Goal: Check status: Check status

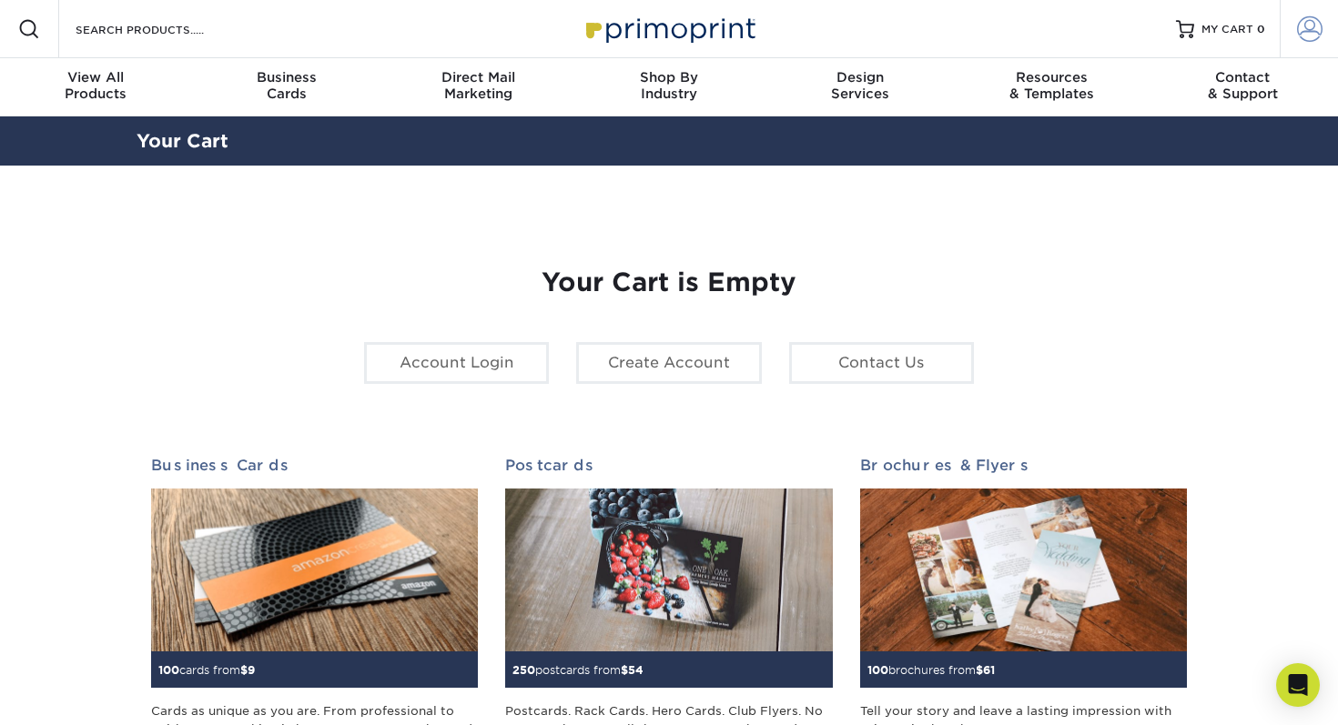
click at [1306, 38] on span at bounding box center [1309, 28] width 25 height 25
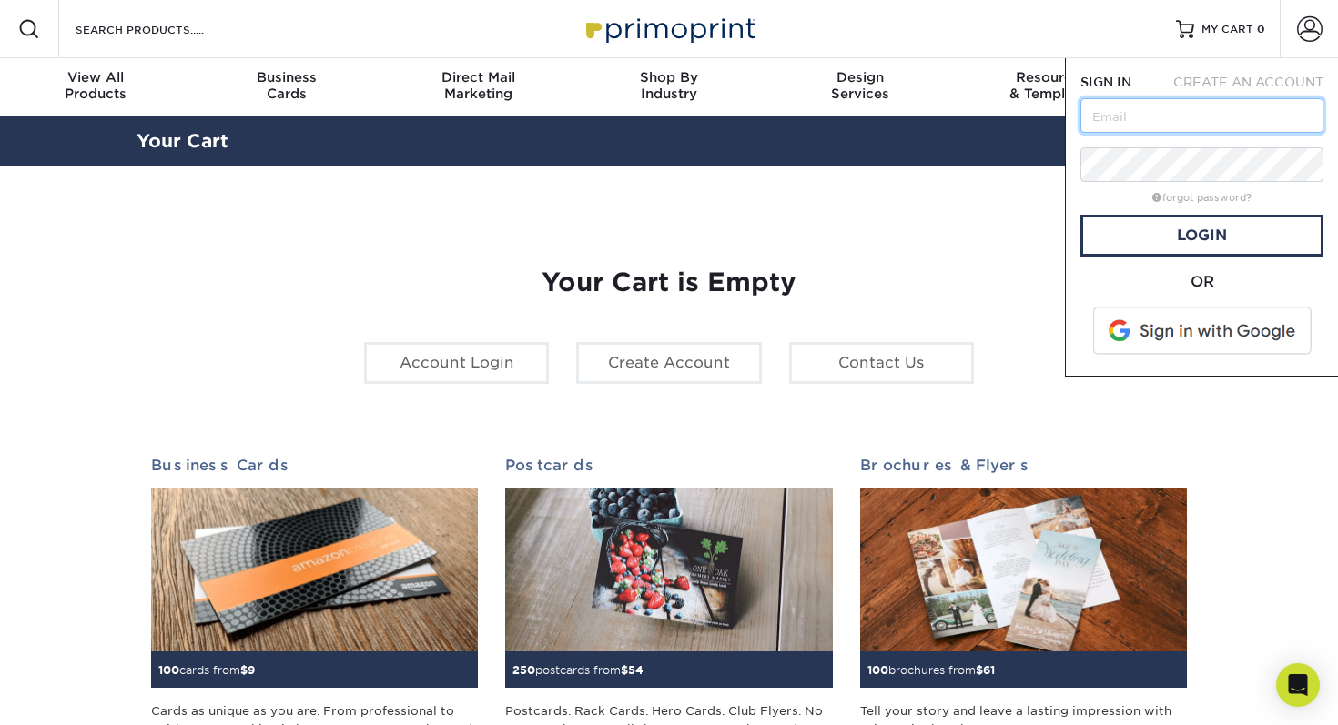
type input "[PERSON_NAME][EMAIL_ADDRESS][DOMAIN_NAME]"
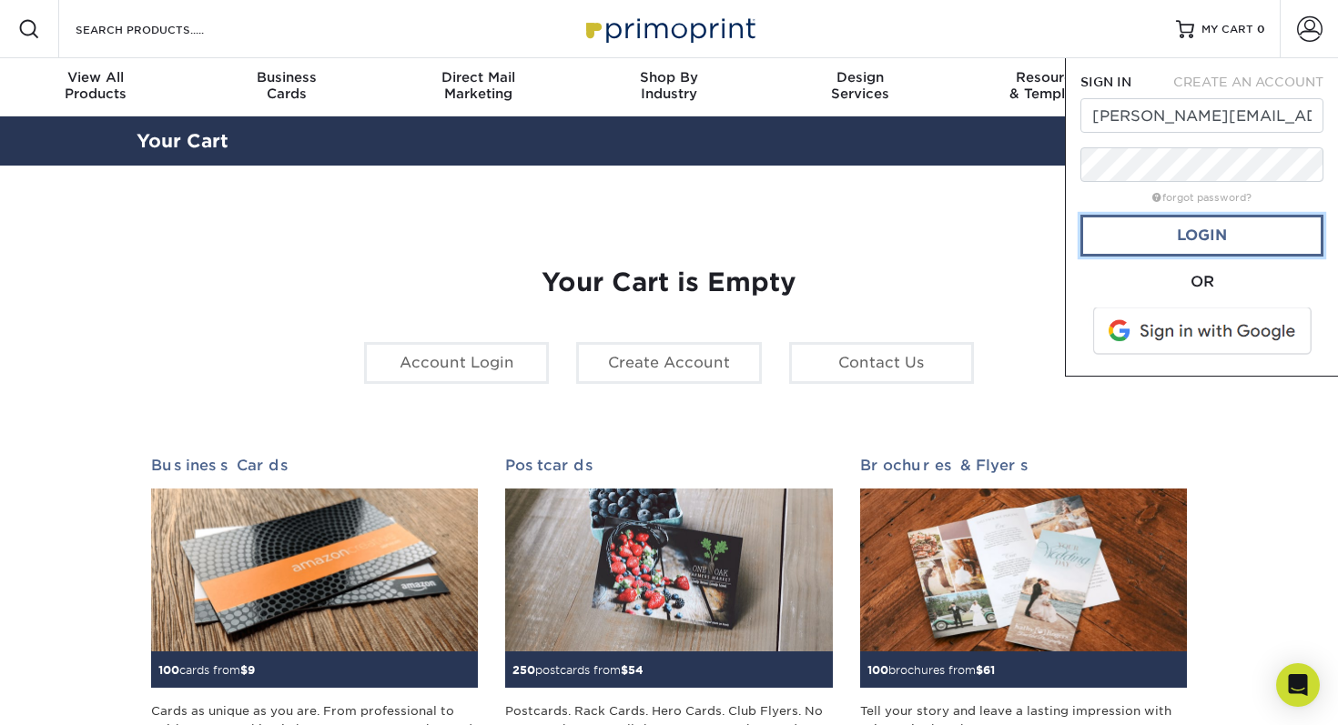
click at [1195, 240] on link "Login" at bounding box center [1201, 236] width 243 height 42
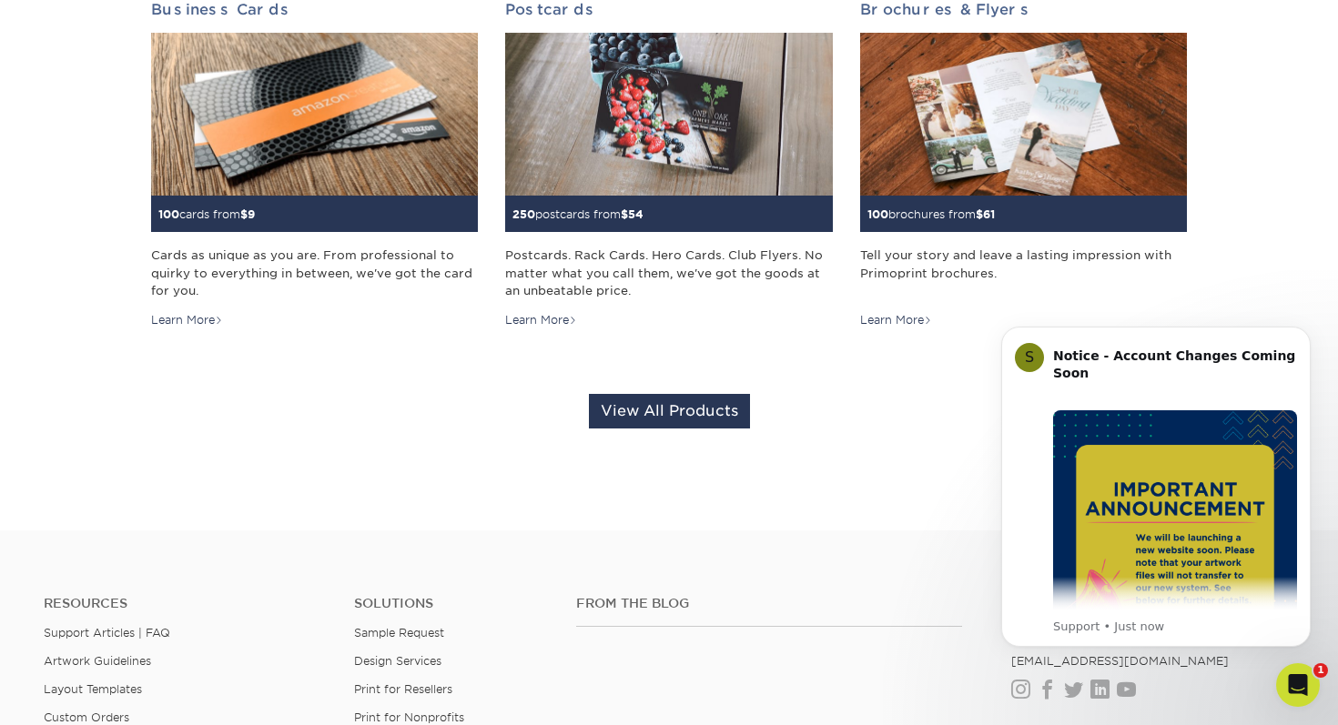
scroll to position [454, 0]
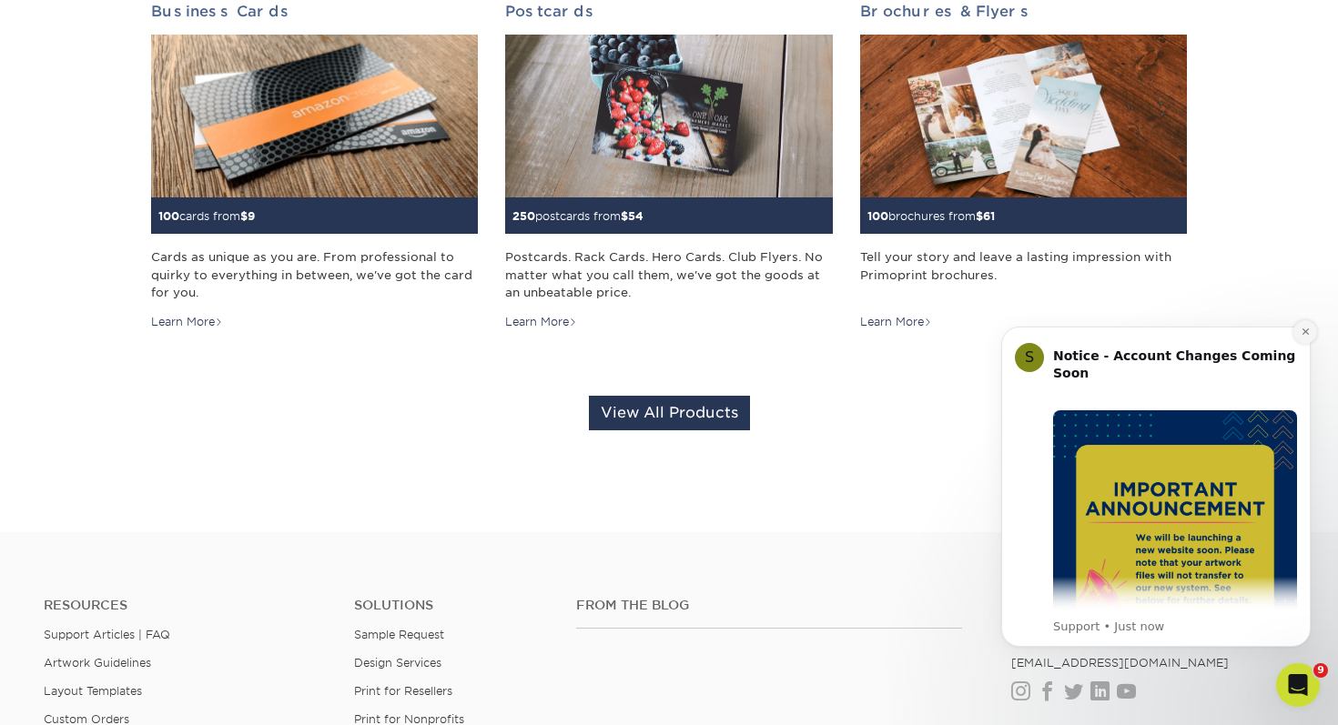
click at [1306, 337] on button "Dismiss notification" at bounding box center [1305, 332] width 24 height 24
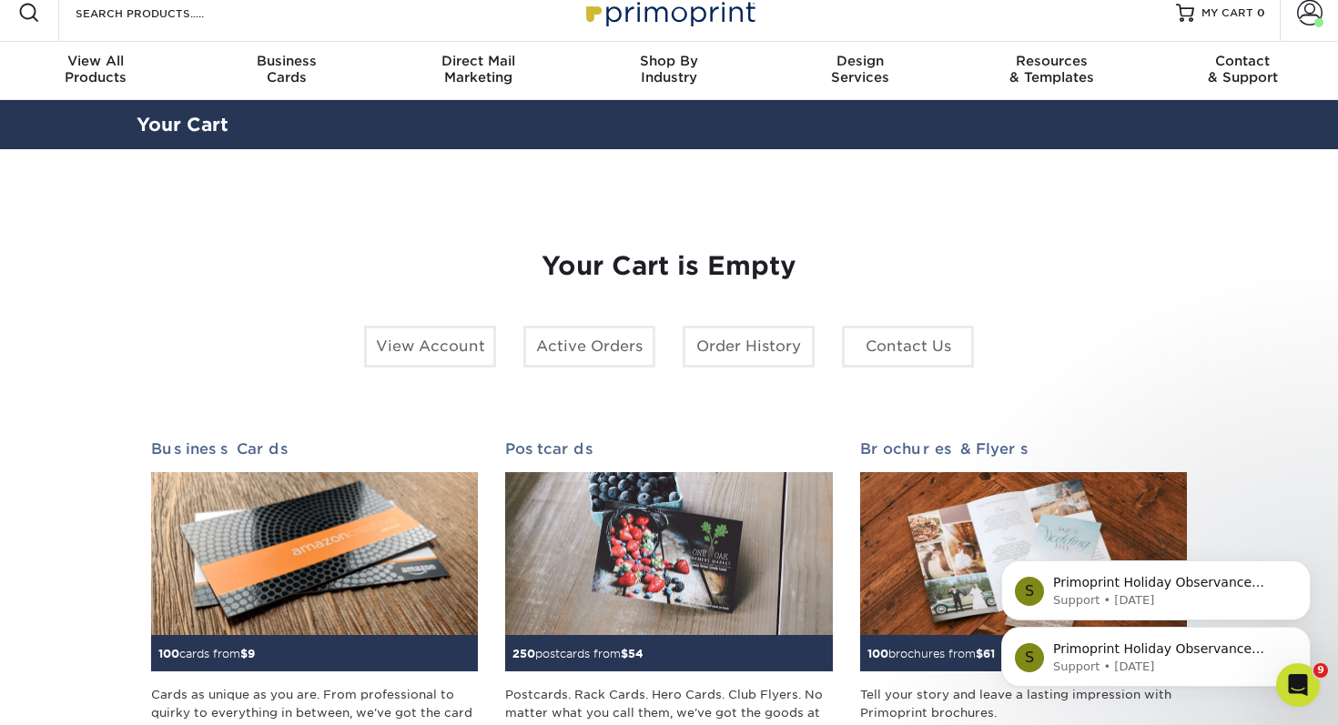
scroll to position [10, 0]
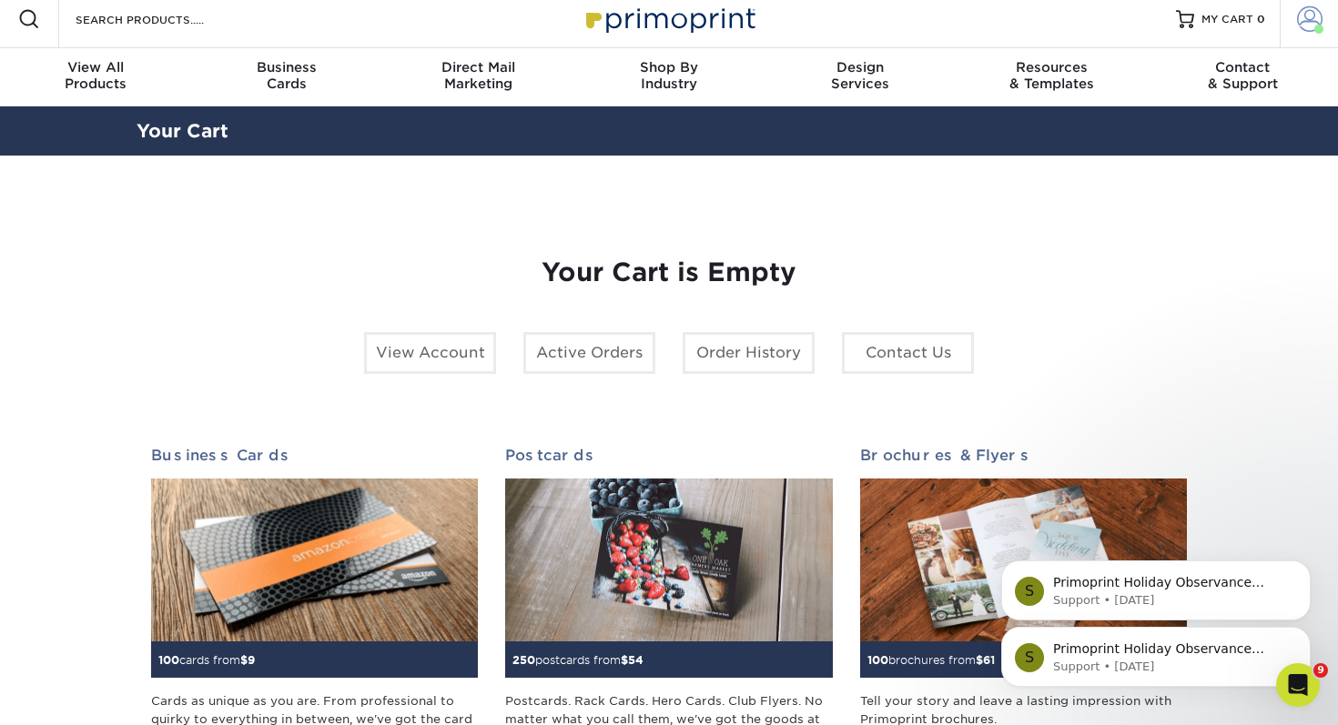
click at [1304, 25] on span at bounding box center [1309, 18] width 25 height 25
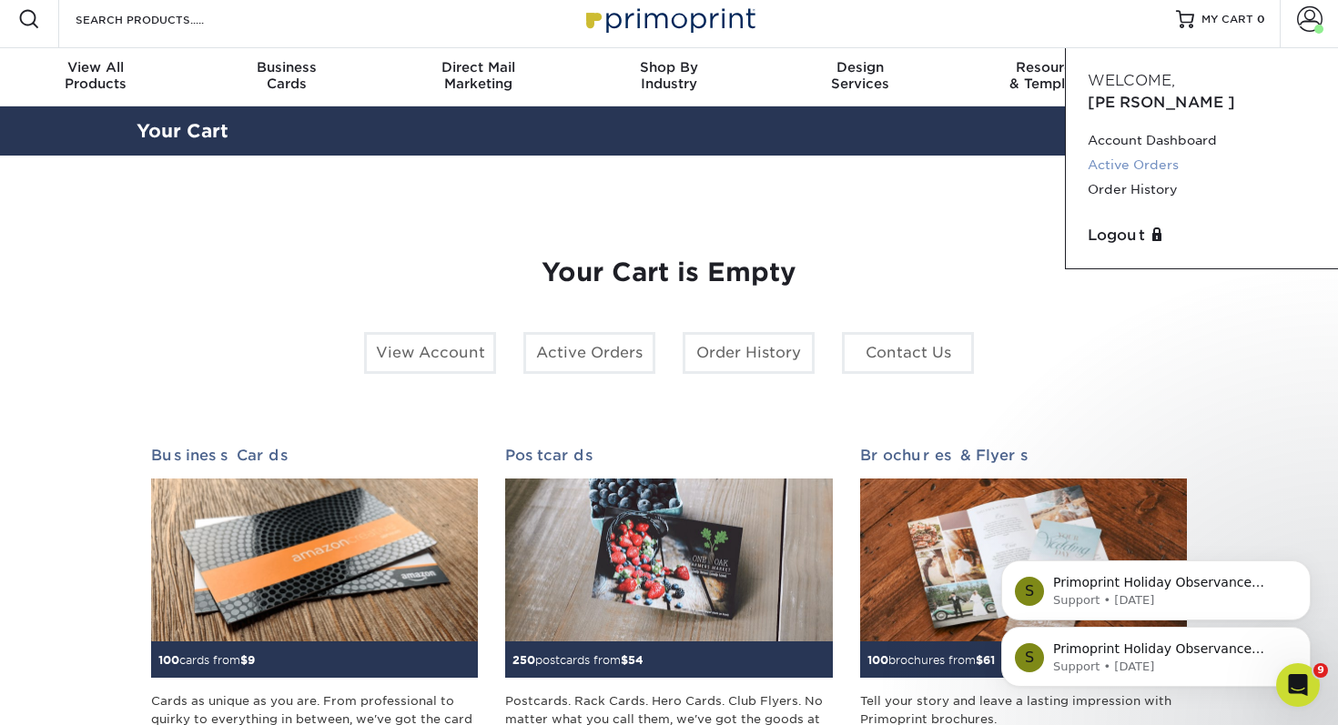
click at [1149, 153] on link "Active Orders" at bounding box center [1202, 165] width 228 height 25
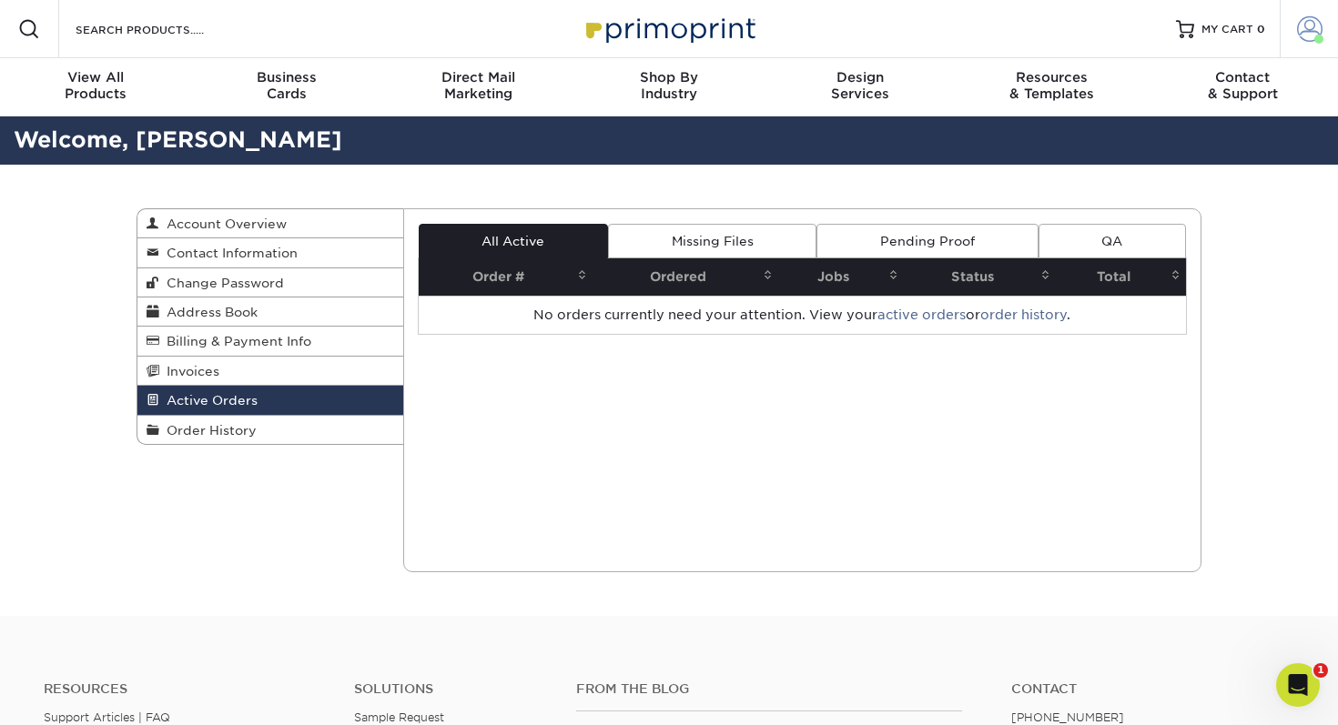
click at [1300, 31] on span at bounding box center [1309, 28] width 25 height 25
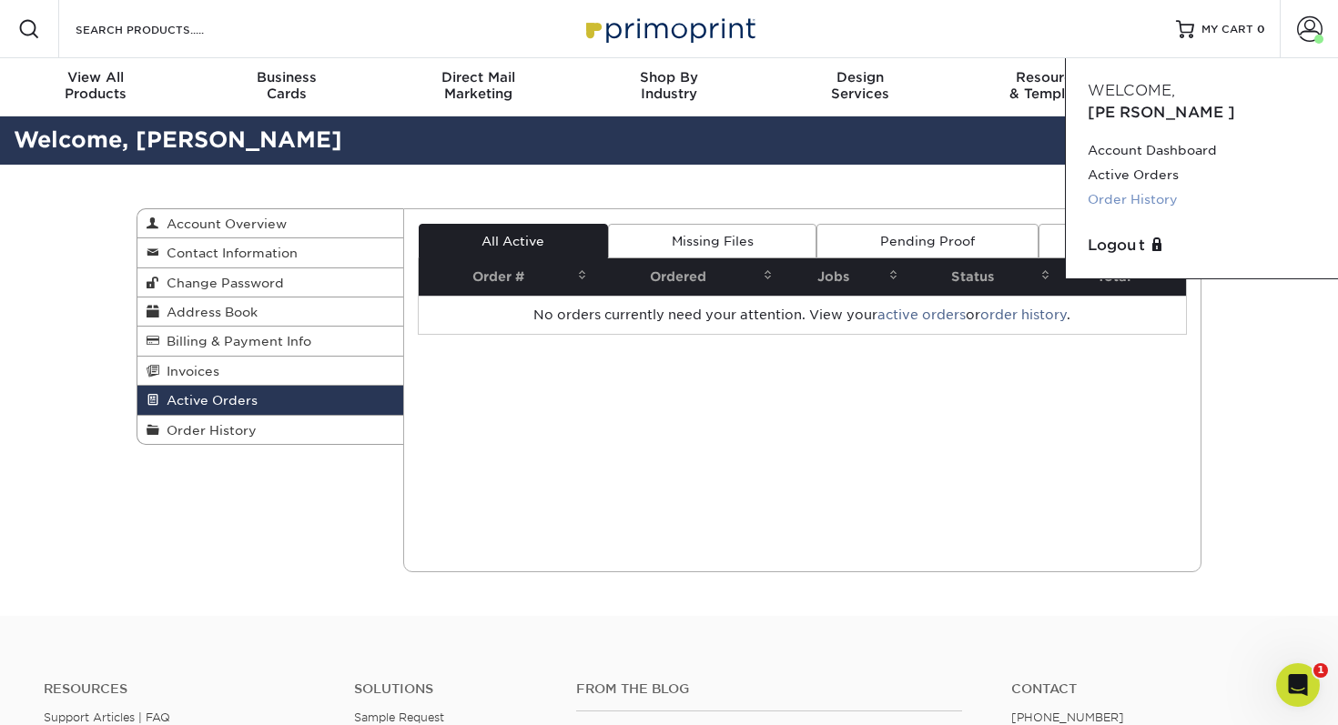
click at [1133, 187] on link "Order History" at bounding box center [1202, 199] width 228 height 25
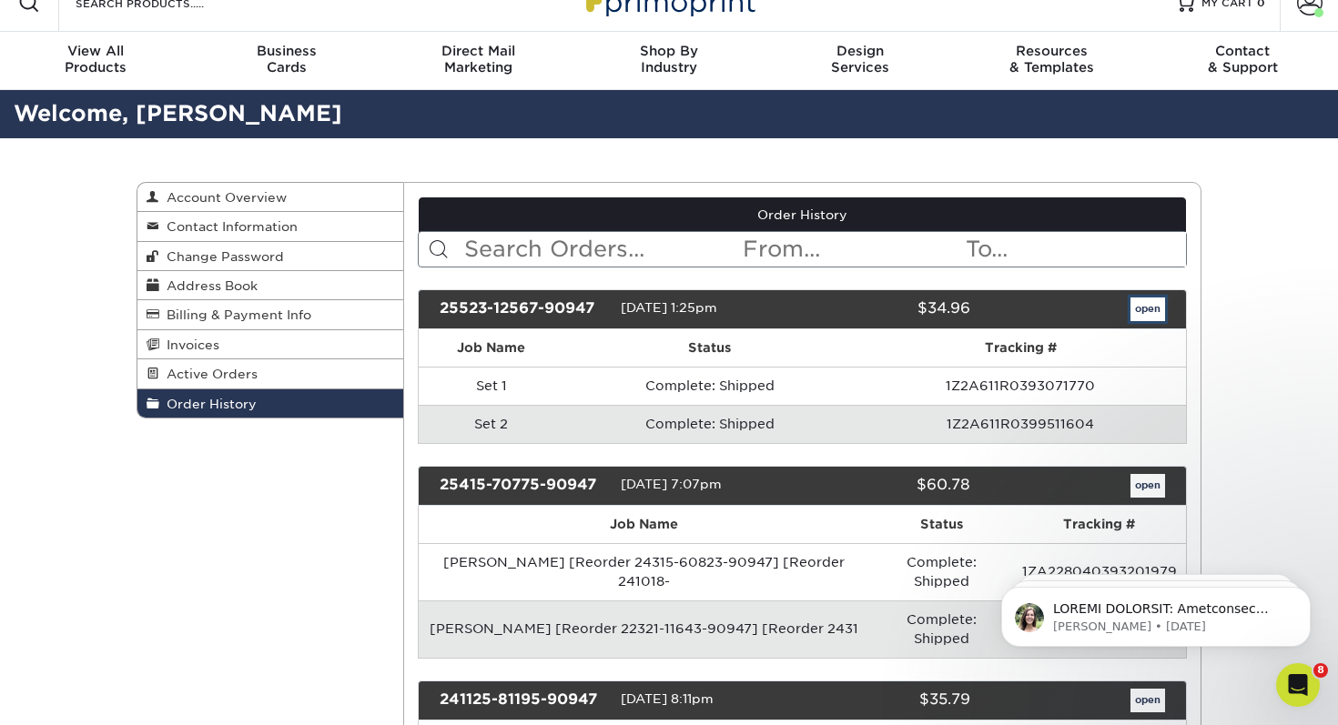
click at [1164, 315] on link "open" at bounding box center [1147, 310] width 35 height 24
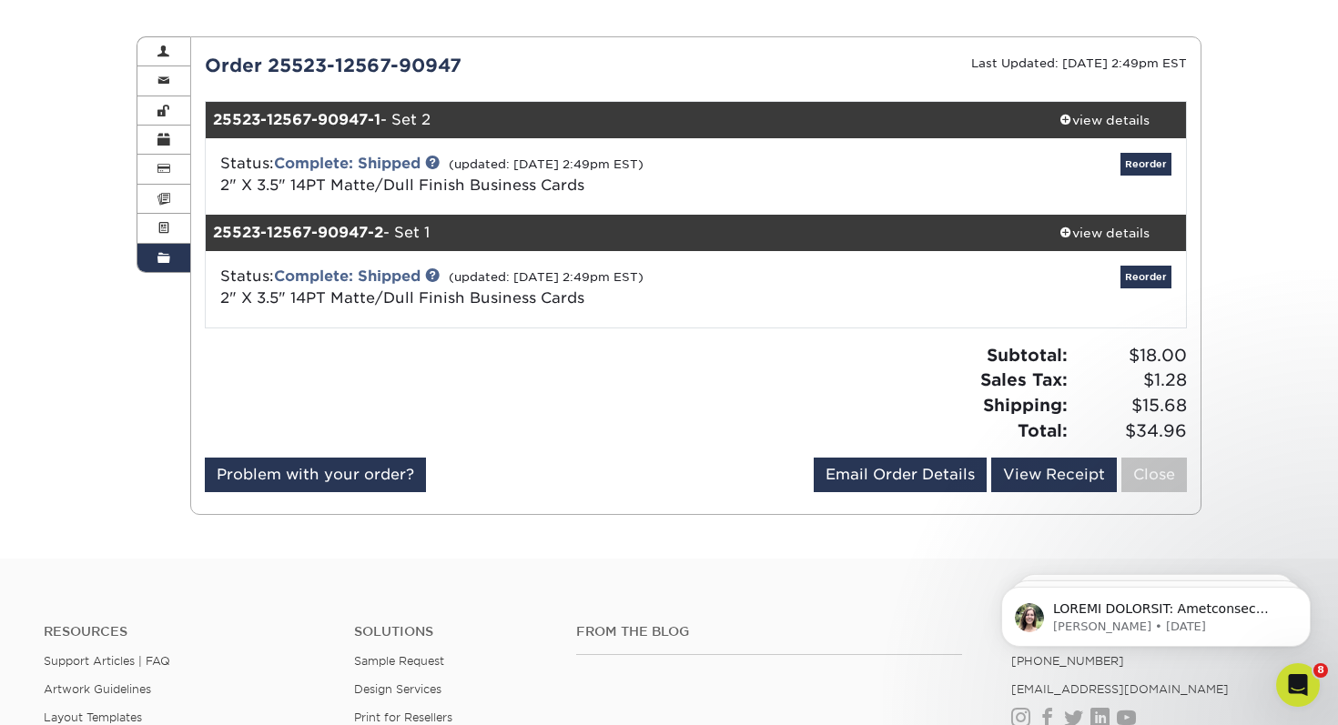
scroll to position [175, 0]
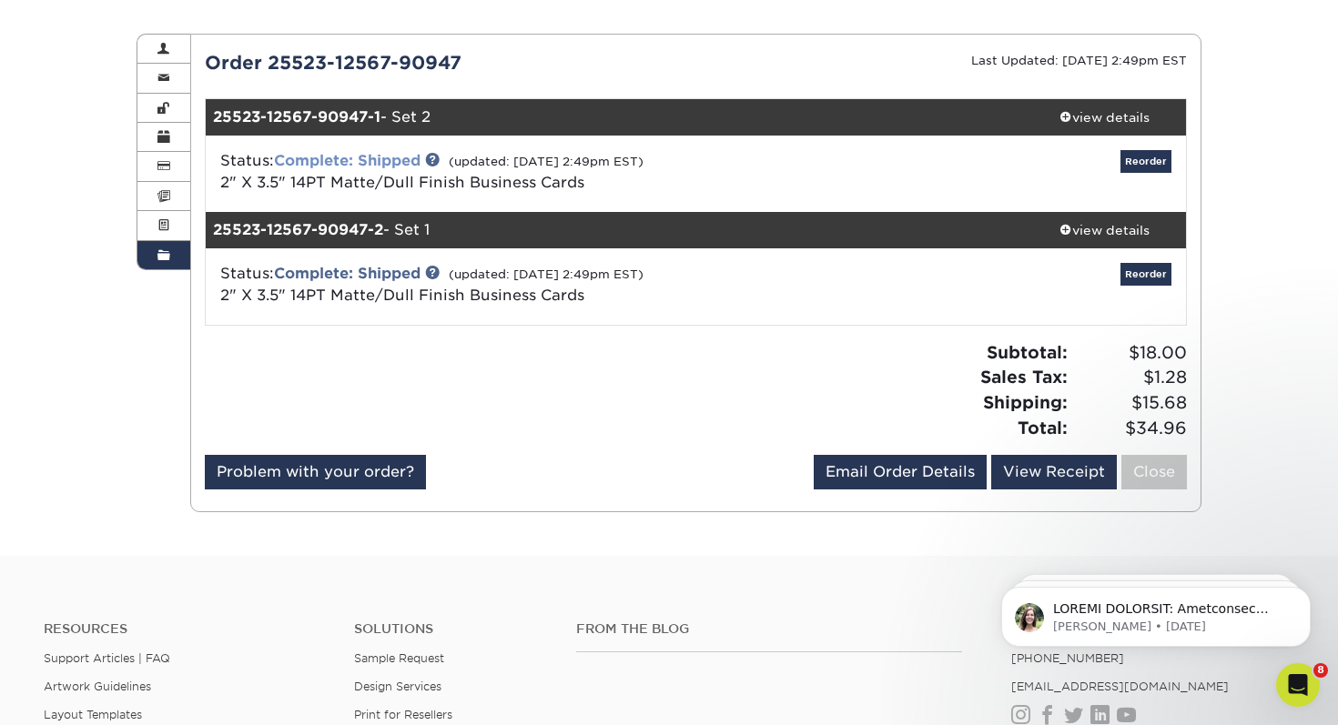
click at [376, 156] on link "Complete: Shipped" at bounding box center [347, 160] width 147 height 17
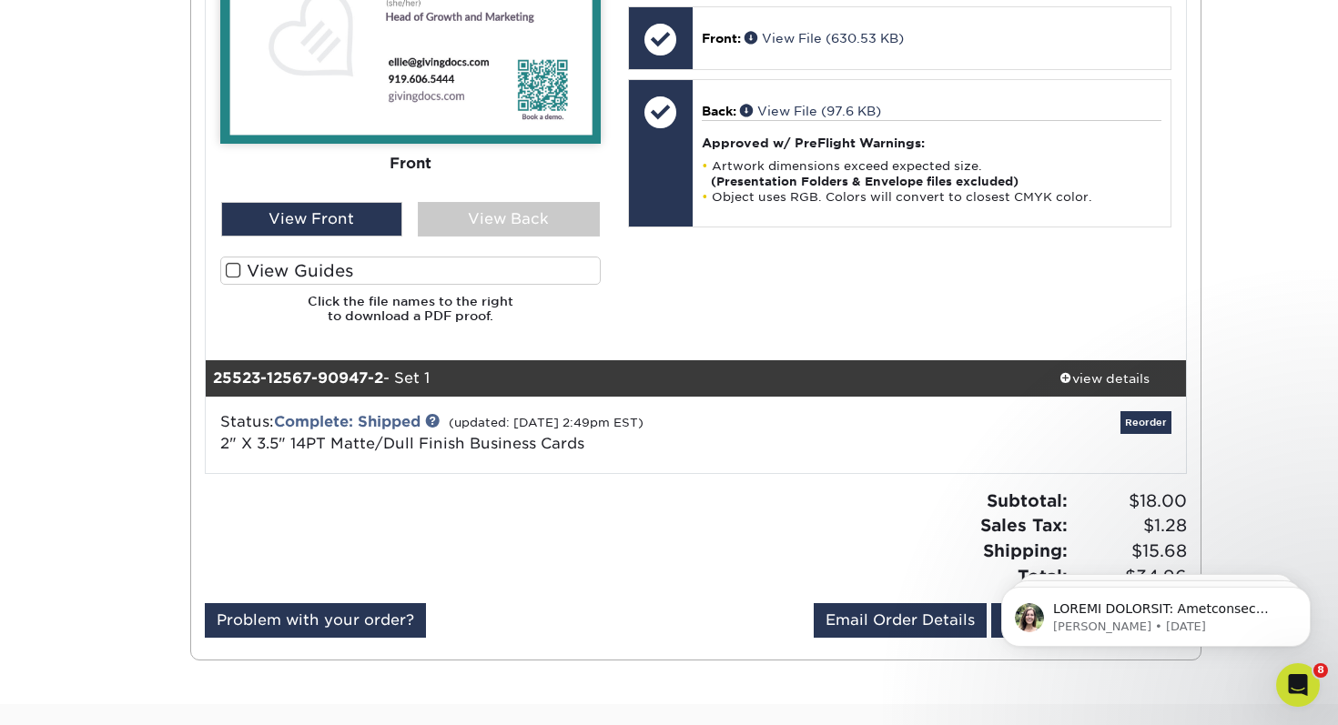
scroll to position [964, 0]
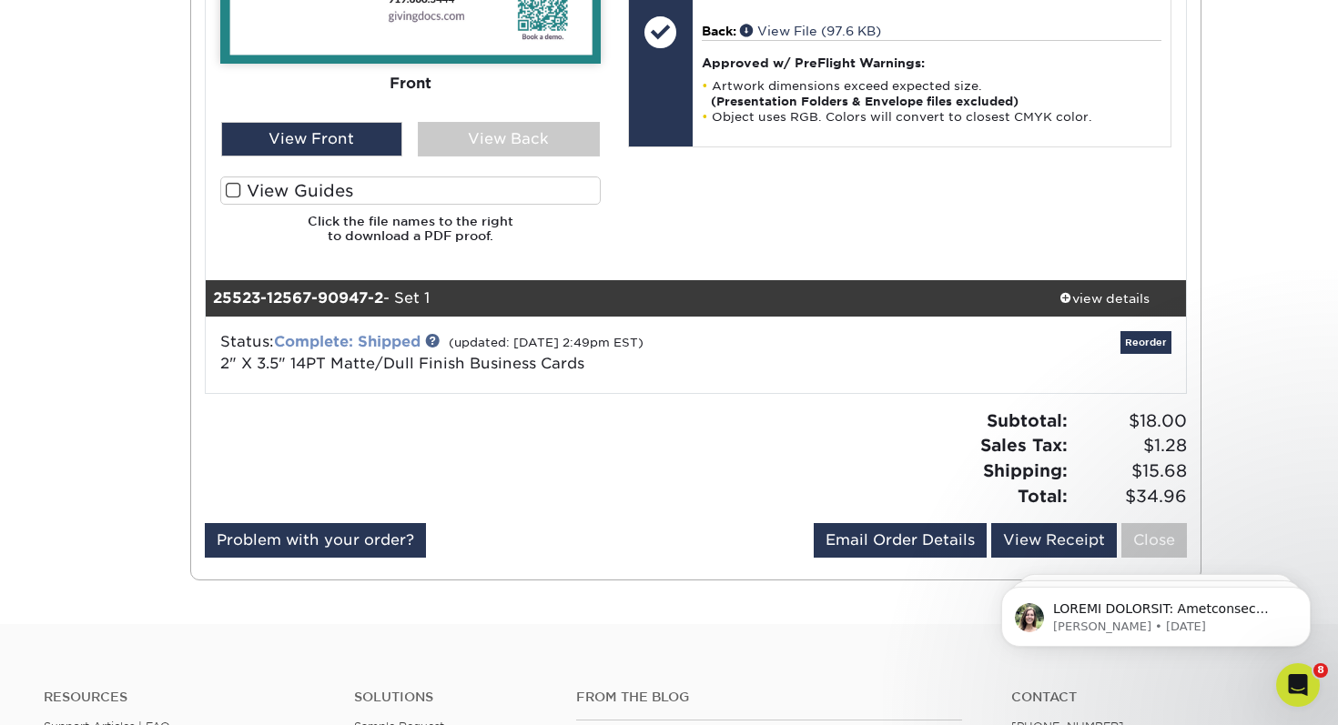
click at [380, 342] on link "Complete: Shipped" at bounding box center [347, 341] width 147 height 17
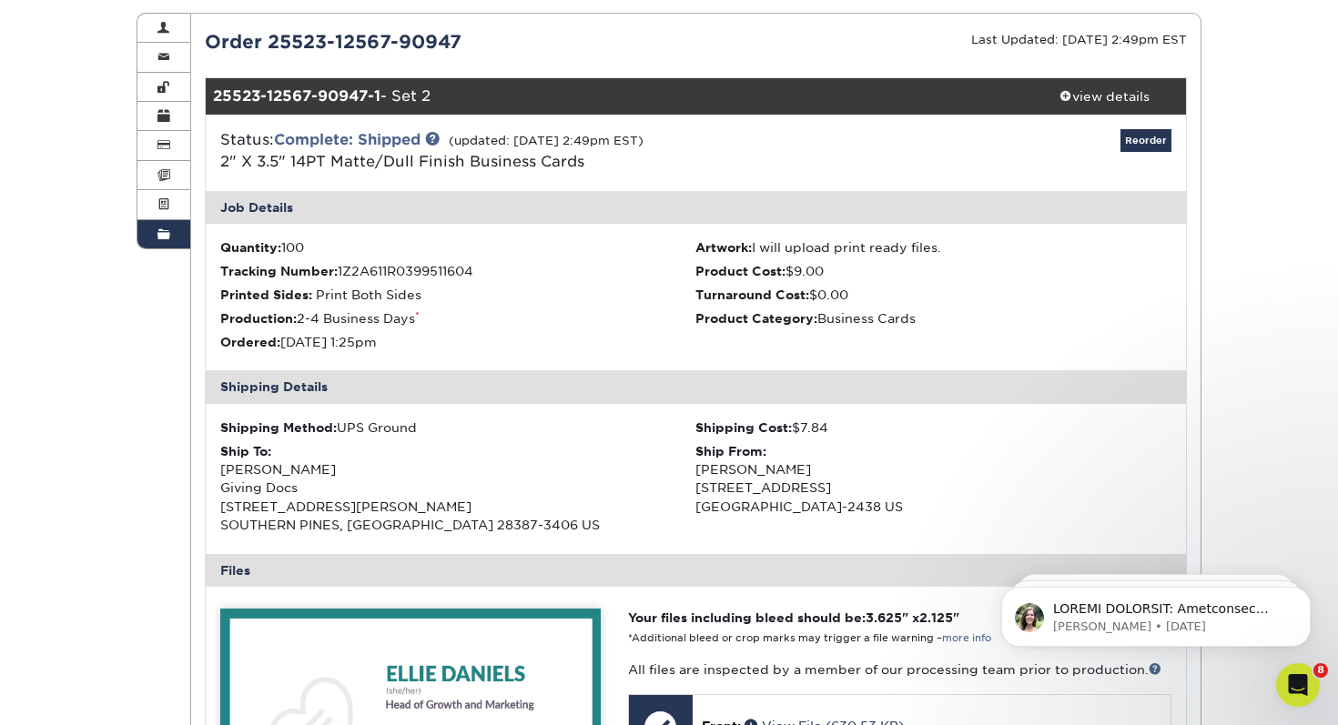
scroll to position [0, 0]
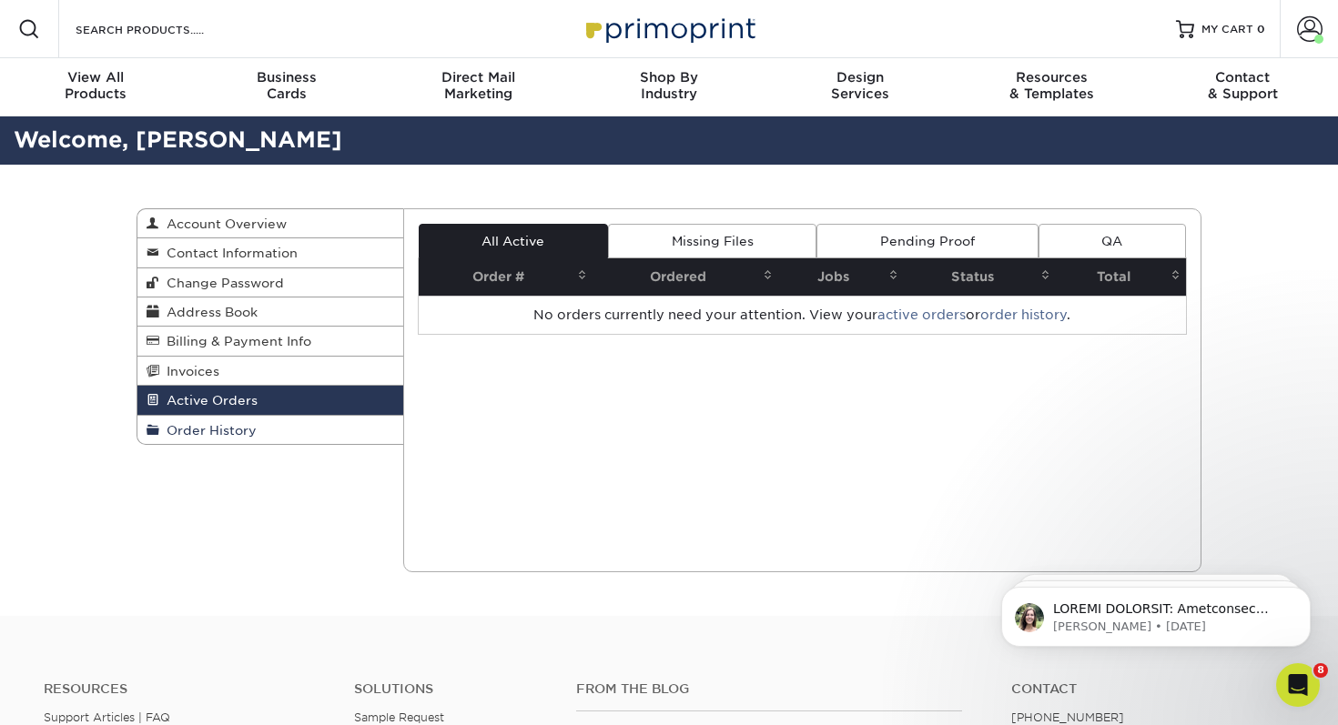
click at [266, 421] on link "Order History" at bounding box center [270, 430] width 266 height 28
